Goal: Find contact information: Find contact information

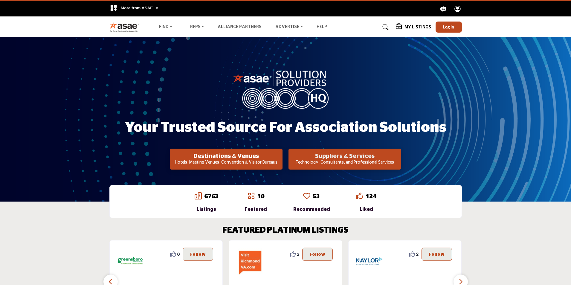
click at [336, 158] on h2 "Suppliers & Services" at bounding box center [344, 156] width 109 height 7
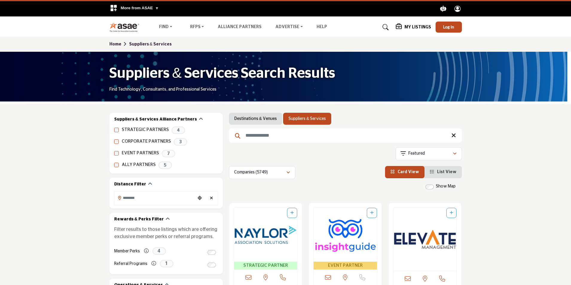
click at [264, 135] on input "Search Keyword" at bounding box center [345, 135] width 233 height 14
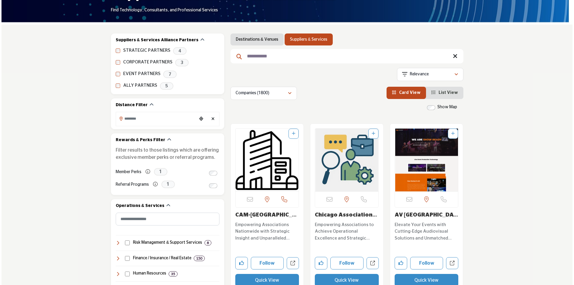
scroll to position [90, 0]
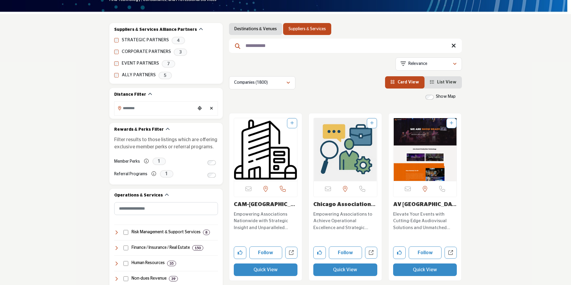
type input "**********"
click at [264, 268] on button "Quick View" at bounding box center [266, 269] width 64 height 13
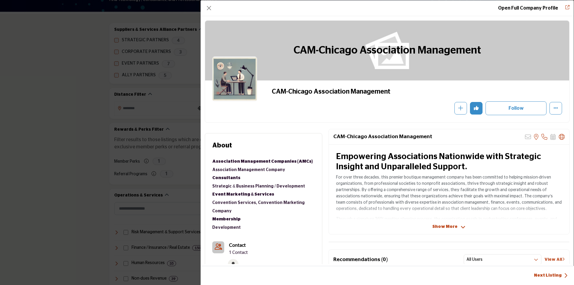
scroll to position [30, 0]
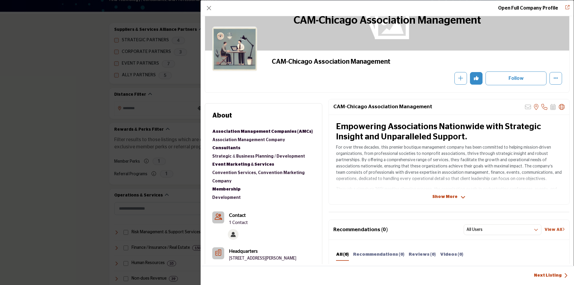
click at [239, 222] on p "1 Contact" at bounding box center [238, 223] width 19 height 6
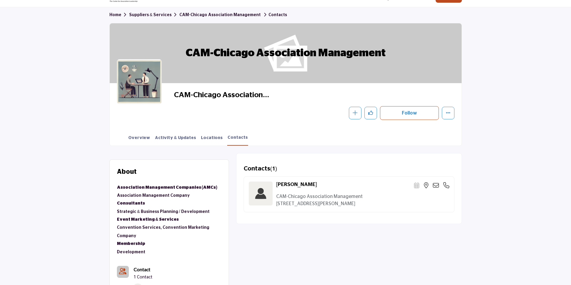
scroll to position [30, 0]
click at [435, 184] on icon at bounding box center [436, 185] width 6 height 6
